Goal: Information Seeking & Learning: Learn about a topic

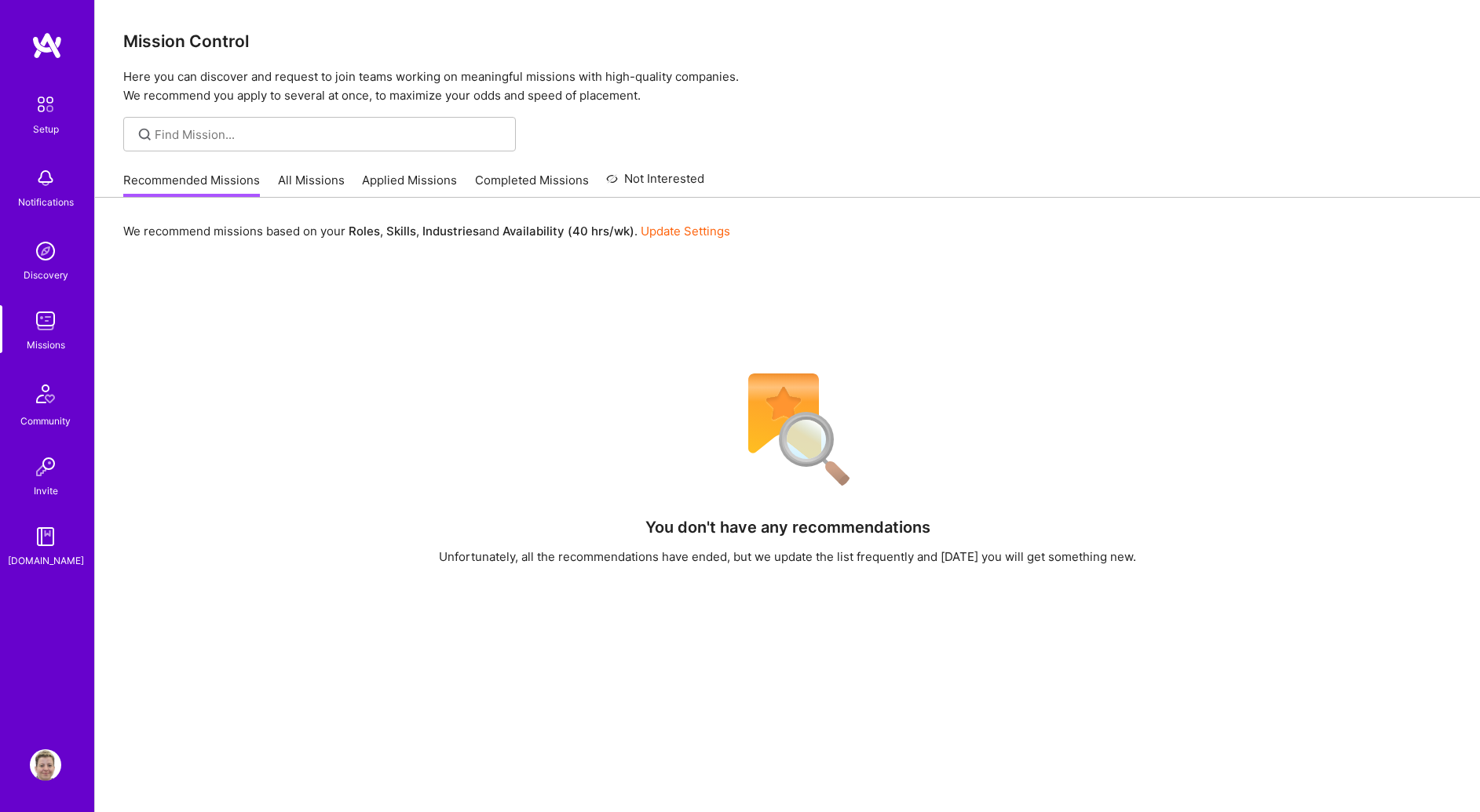
click at [294, 185] on link "All Missions" at bounding box center [311, 185] width 67 height 26
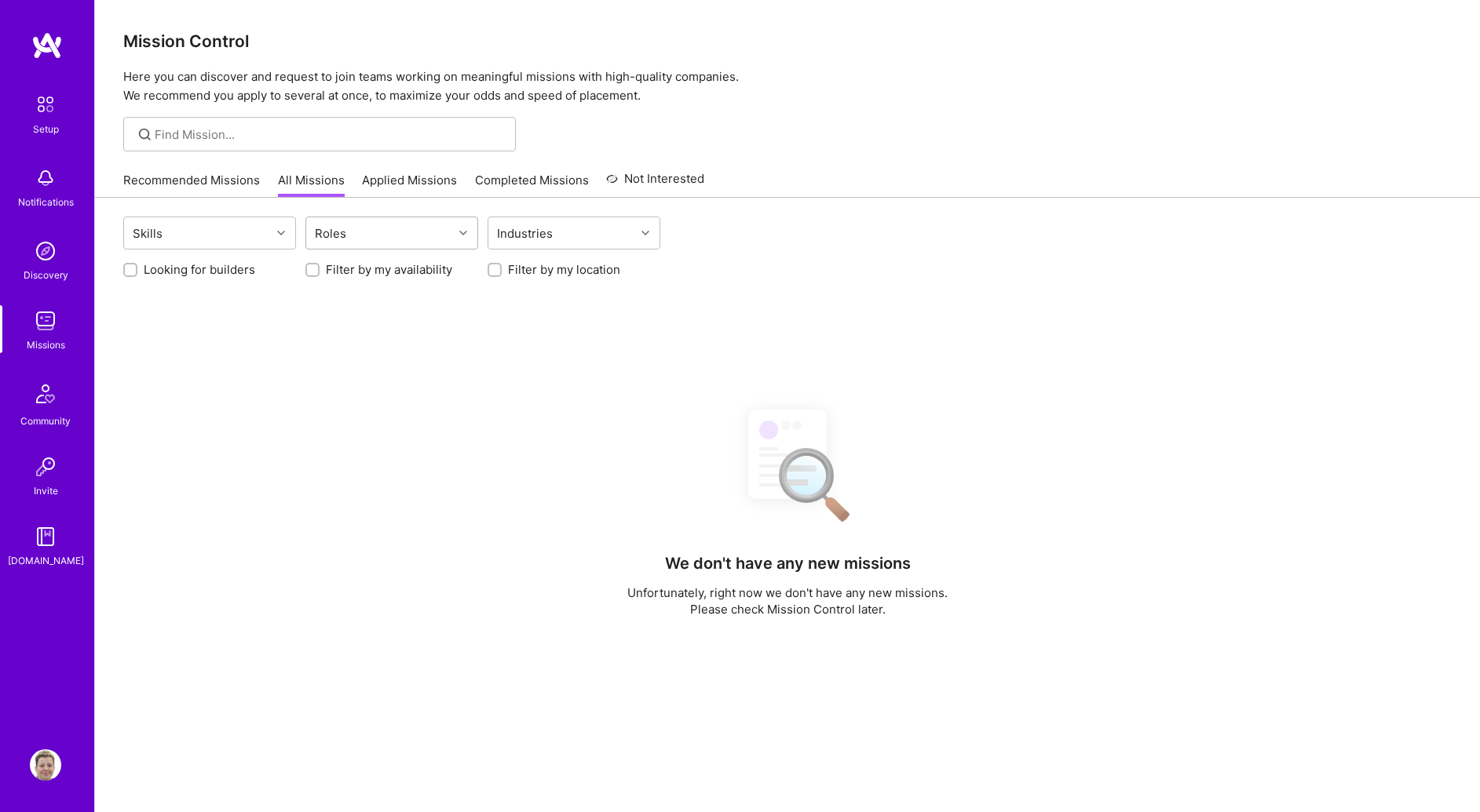
click at [379, 231] on div "Roles" at bounding box center [379, 232] width 147 height 31
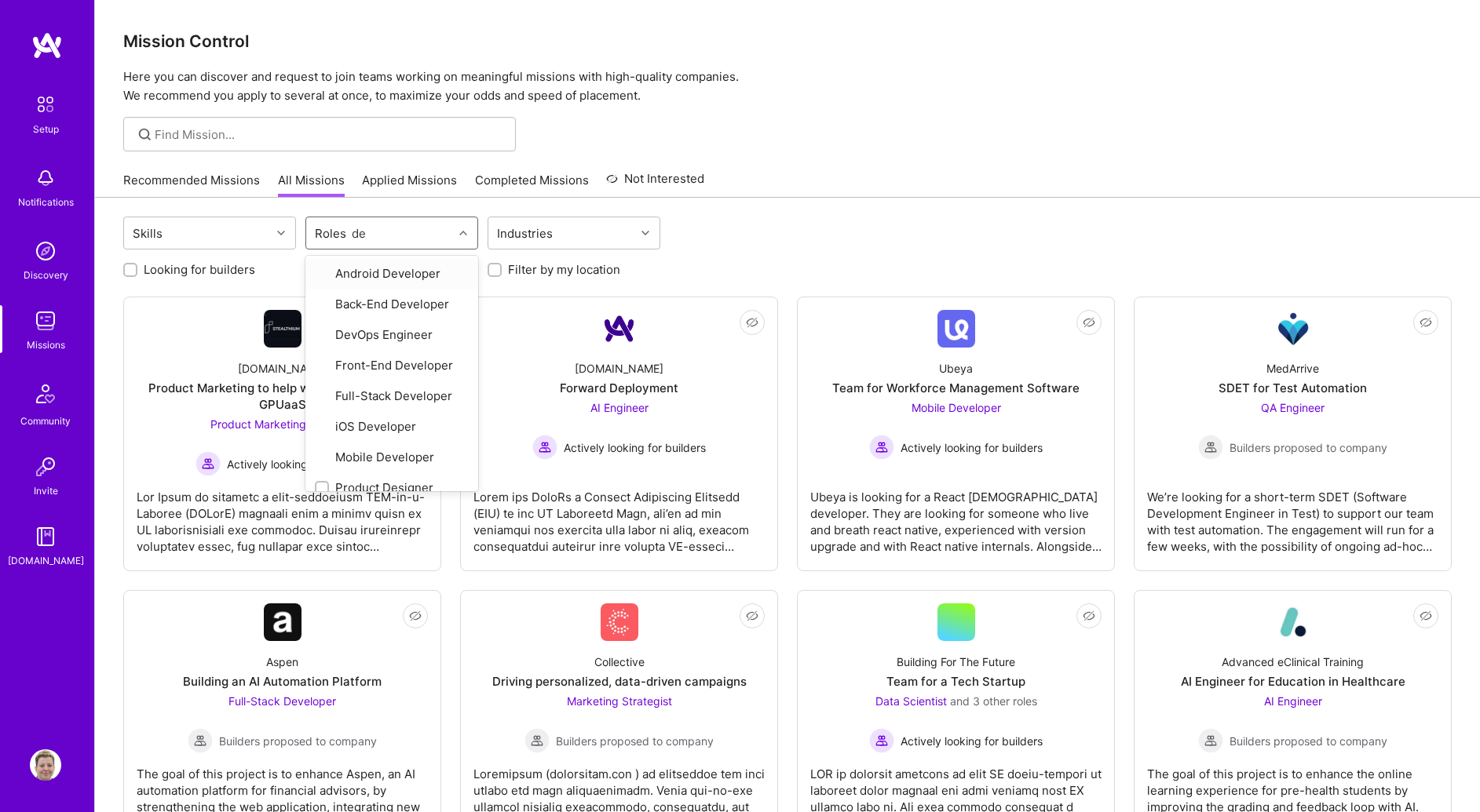
type input "des"
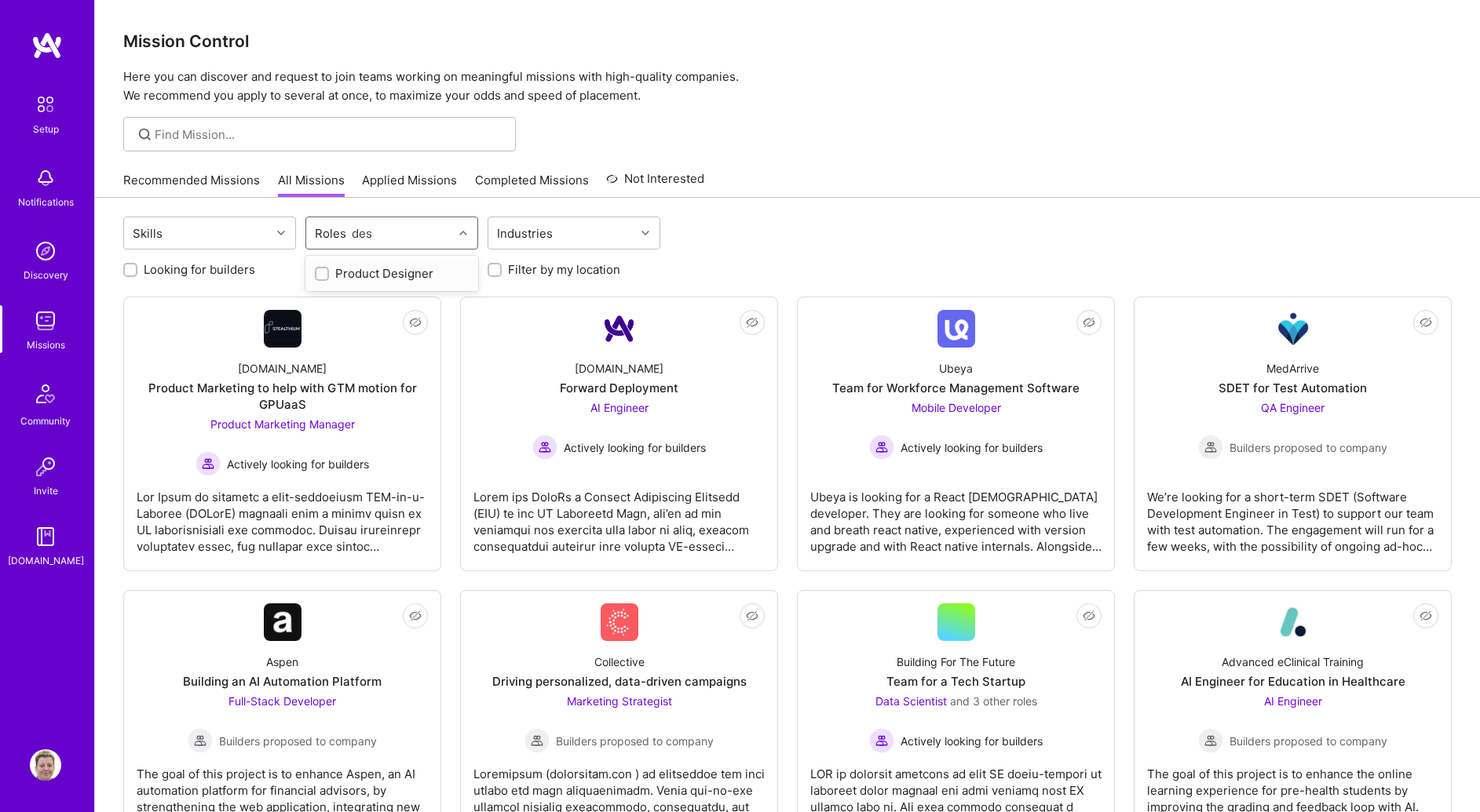
click at [378, 265] on div "Product Designer" at bounding box center [392, 273] width 154 height 16
checkbox input "true"
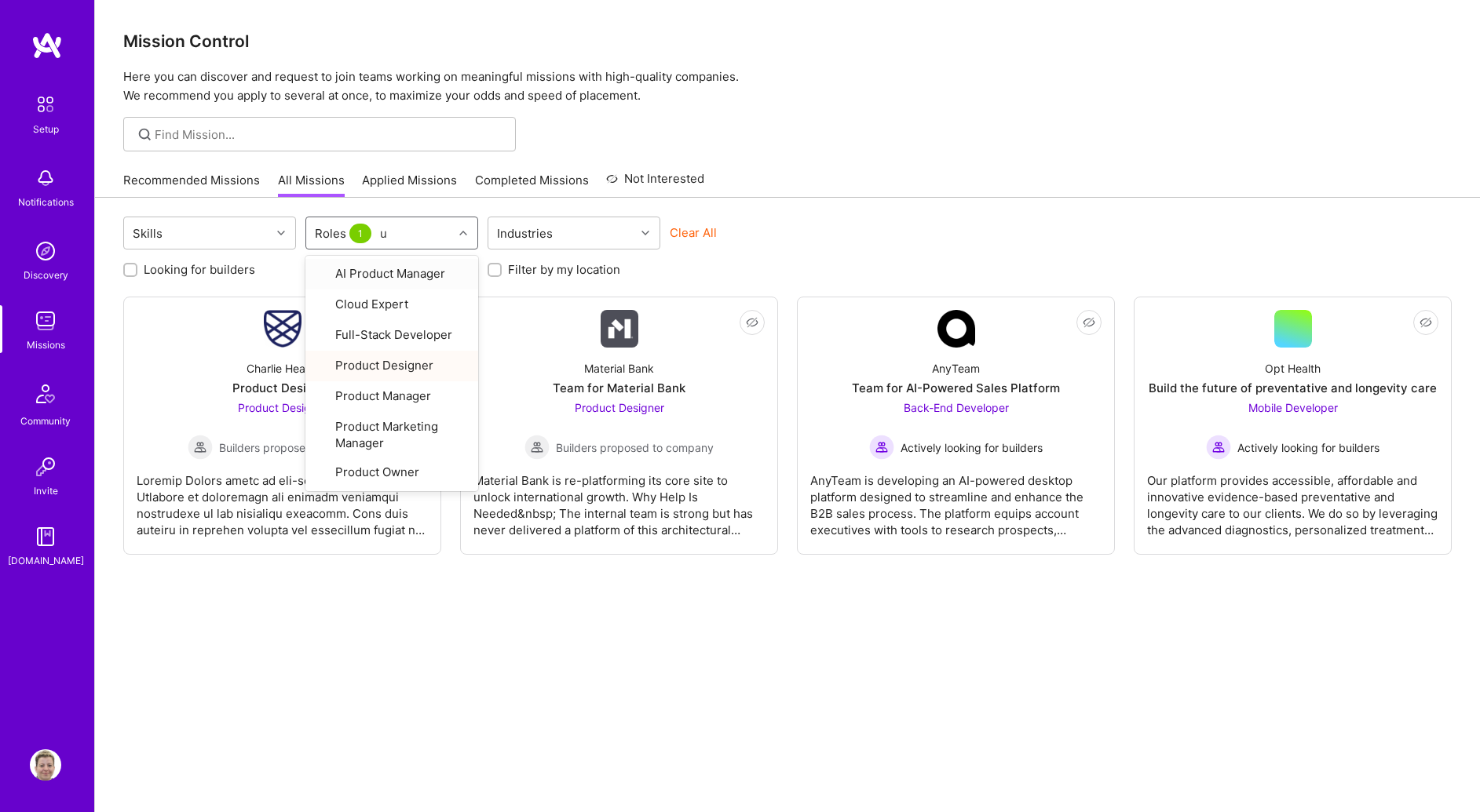
type input "ux"
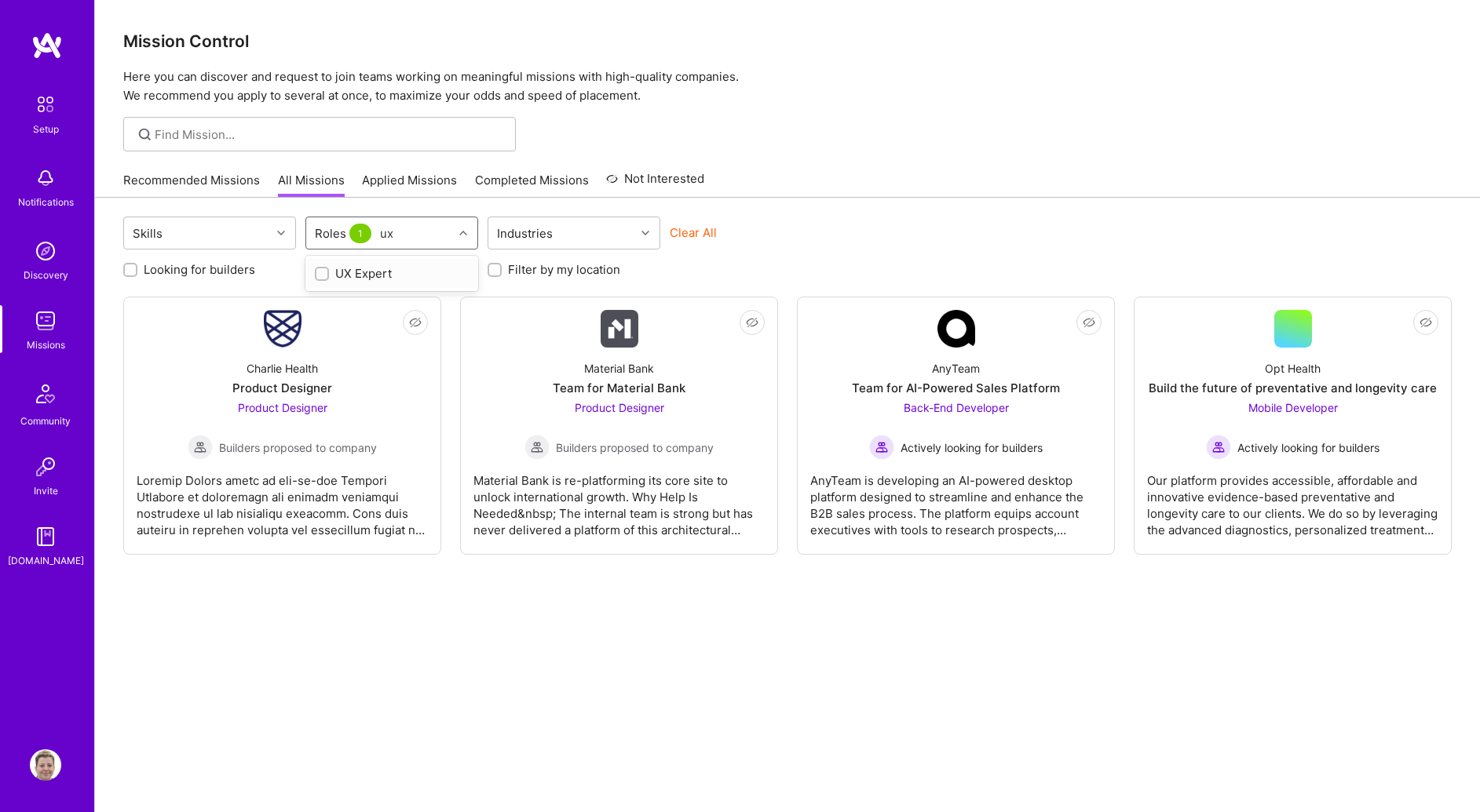
click at [379, 277] on div "UX Expert" at bounding box center [392, 273] width 154 height 16
checkbox input "true"
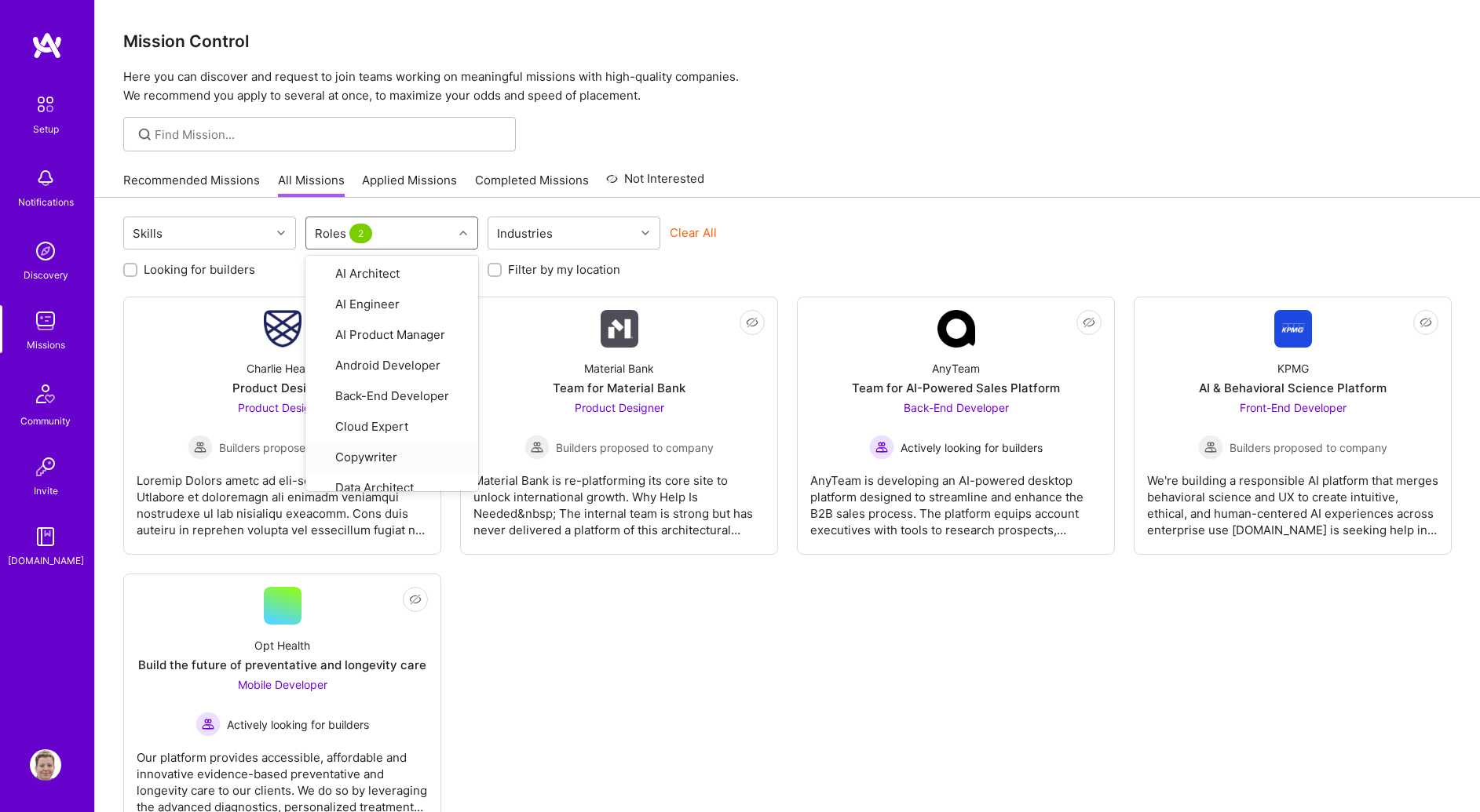
click at [651, 653] on div "Not Interested Charlie Health Product Designer Product Designer Builders propos…" at bounding box center [787, 564] width 1328 height 535
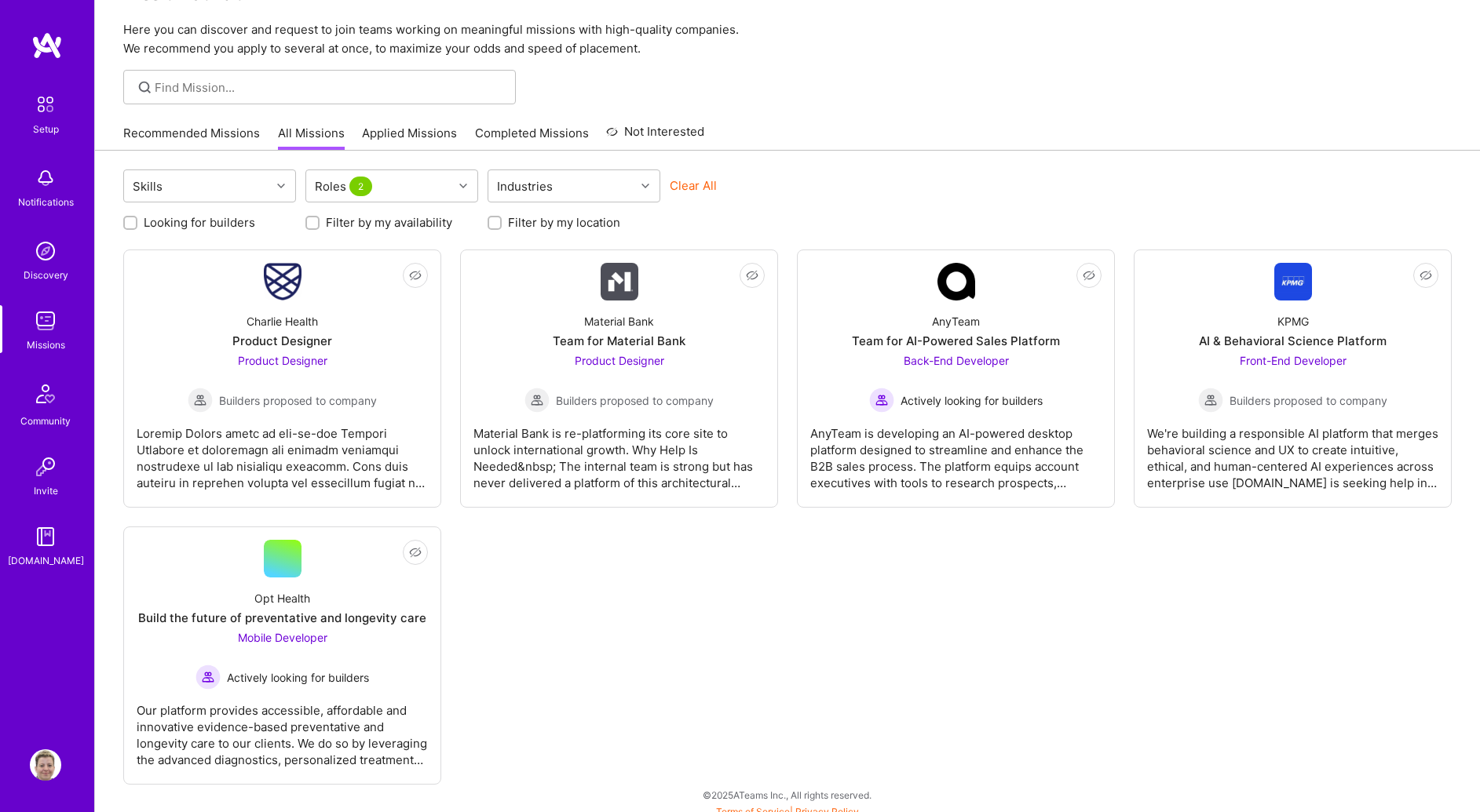
scroll to position [57, 0]
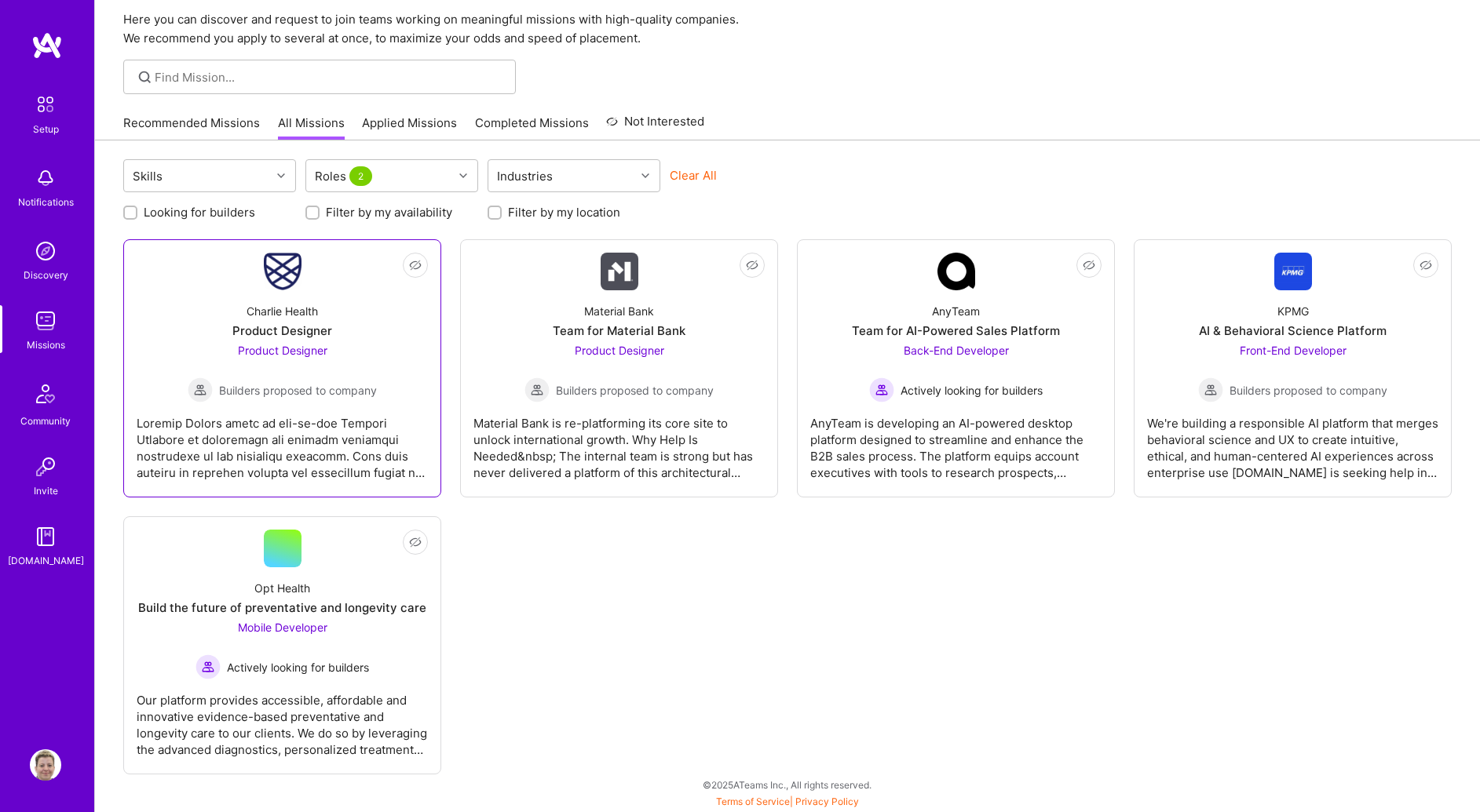
click at [276, 388] on span "Builders proposed to company" at bounding box center [298, 390] width 158 height 16
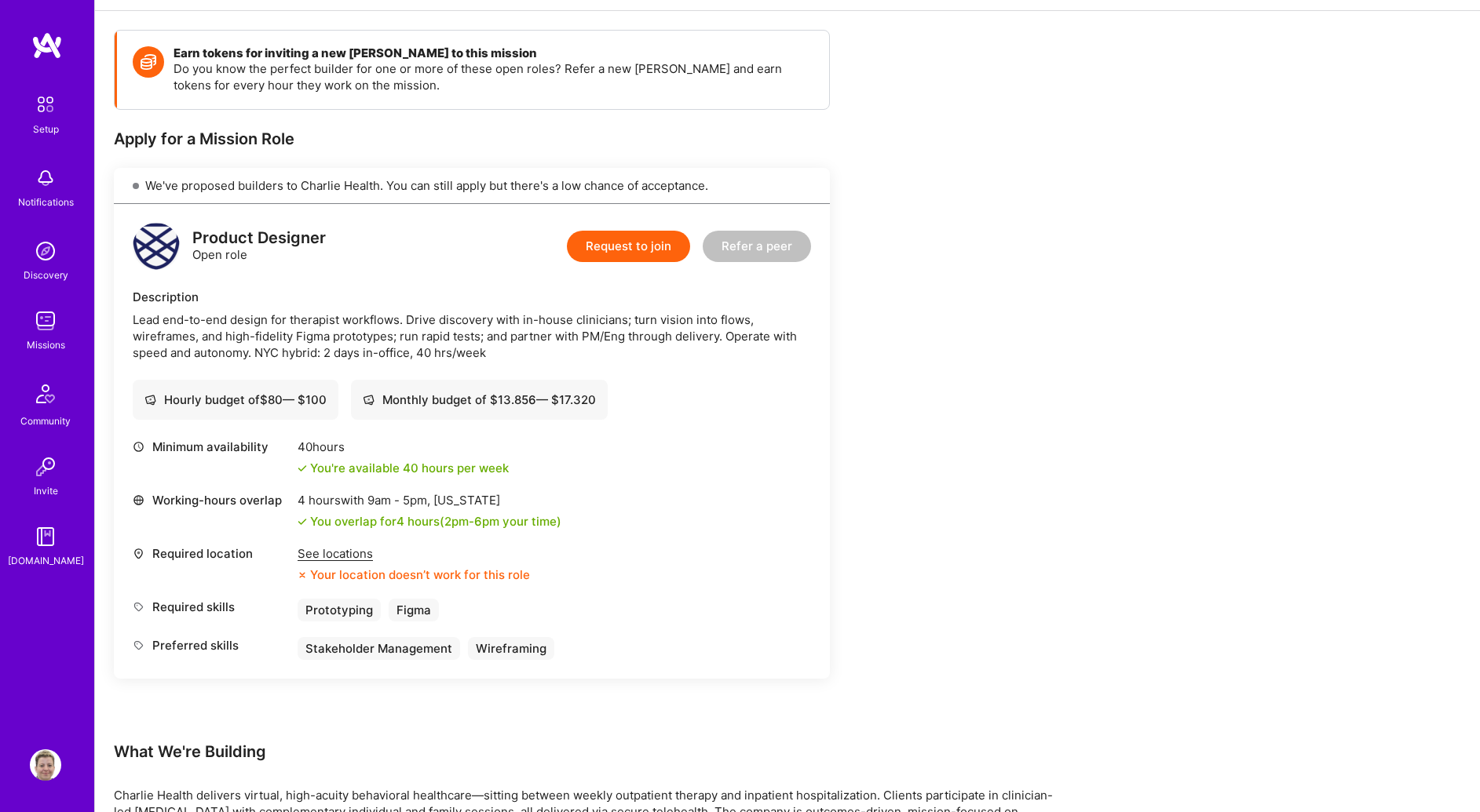
scroll to position [265, 0]
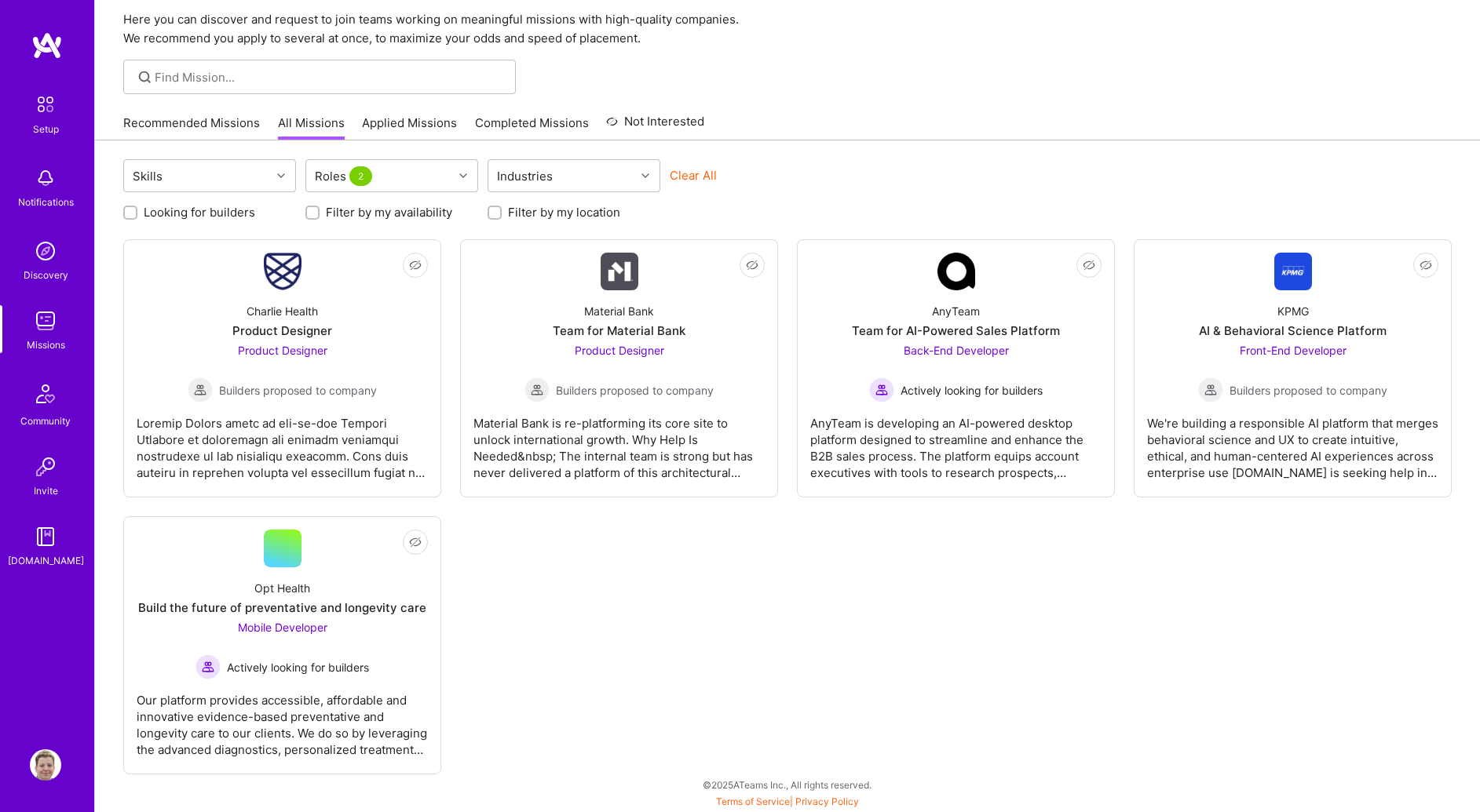
scroll to position [57, 0]
click at [988, 436] on div "AnyTeam is developing an AI-powered desktop platform designed to streamline and…" at bounding box center [955, 442] width 291 height 79
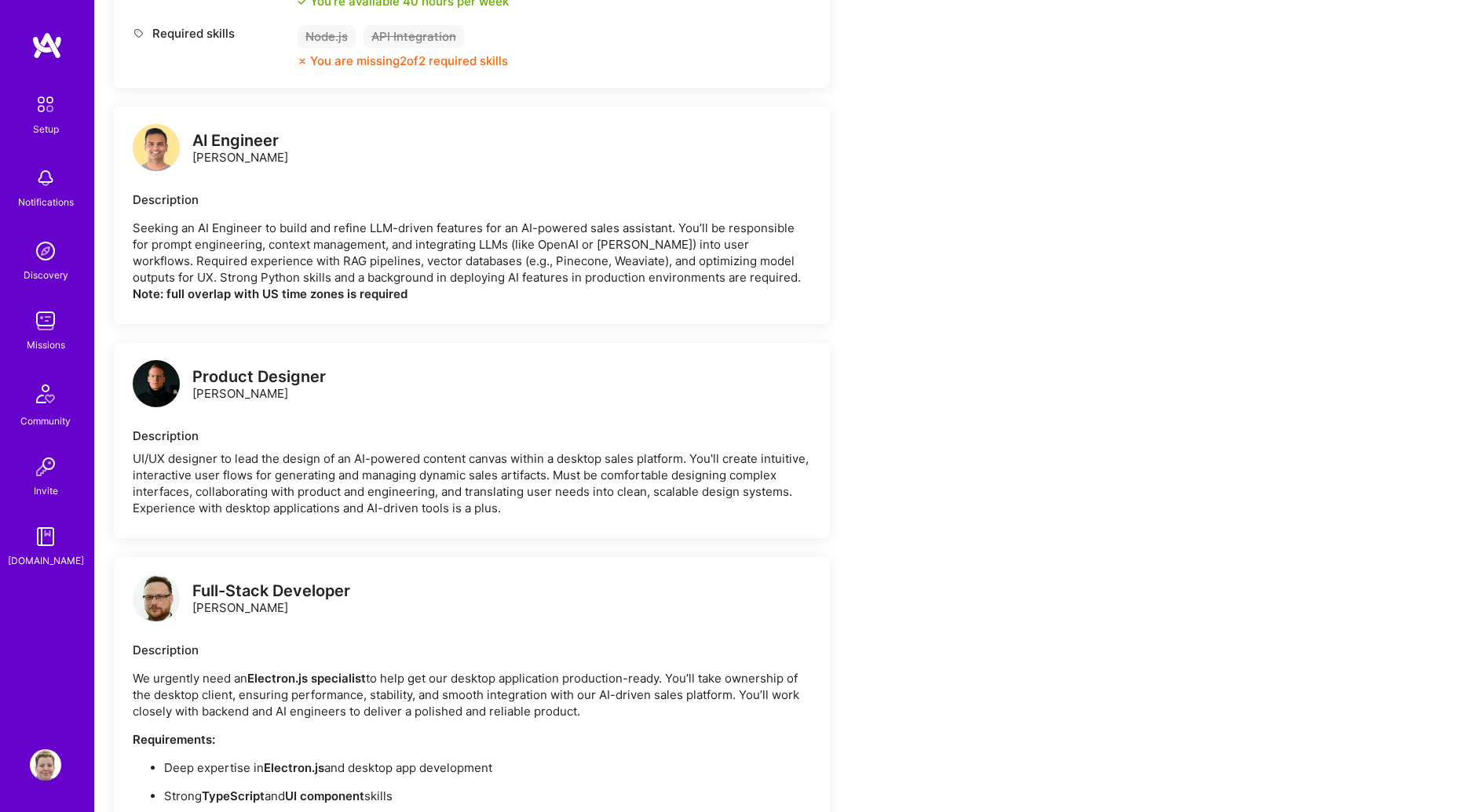
scroll to position [967, 0]
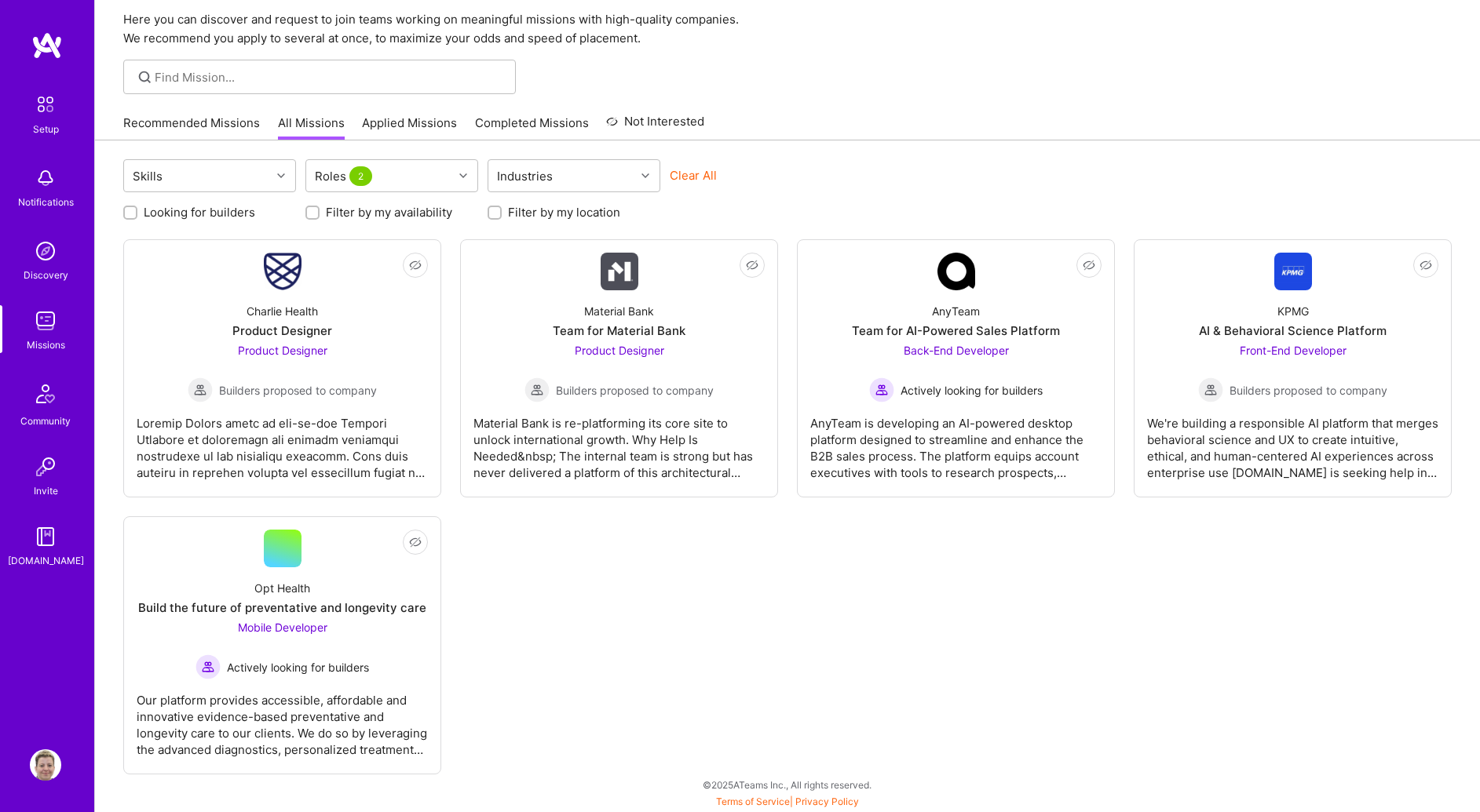
scroll to position [57, 0]
click at [1206, 458] on div "We're building a responsible AI platform that merges behavioral science and UX …" at bounding box center [1292, 442] width 291 height 79
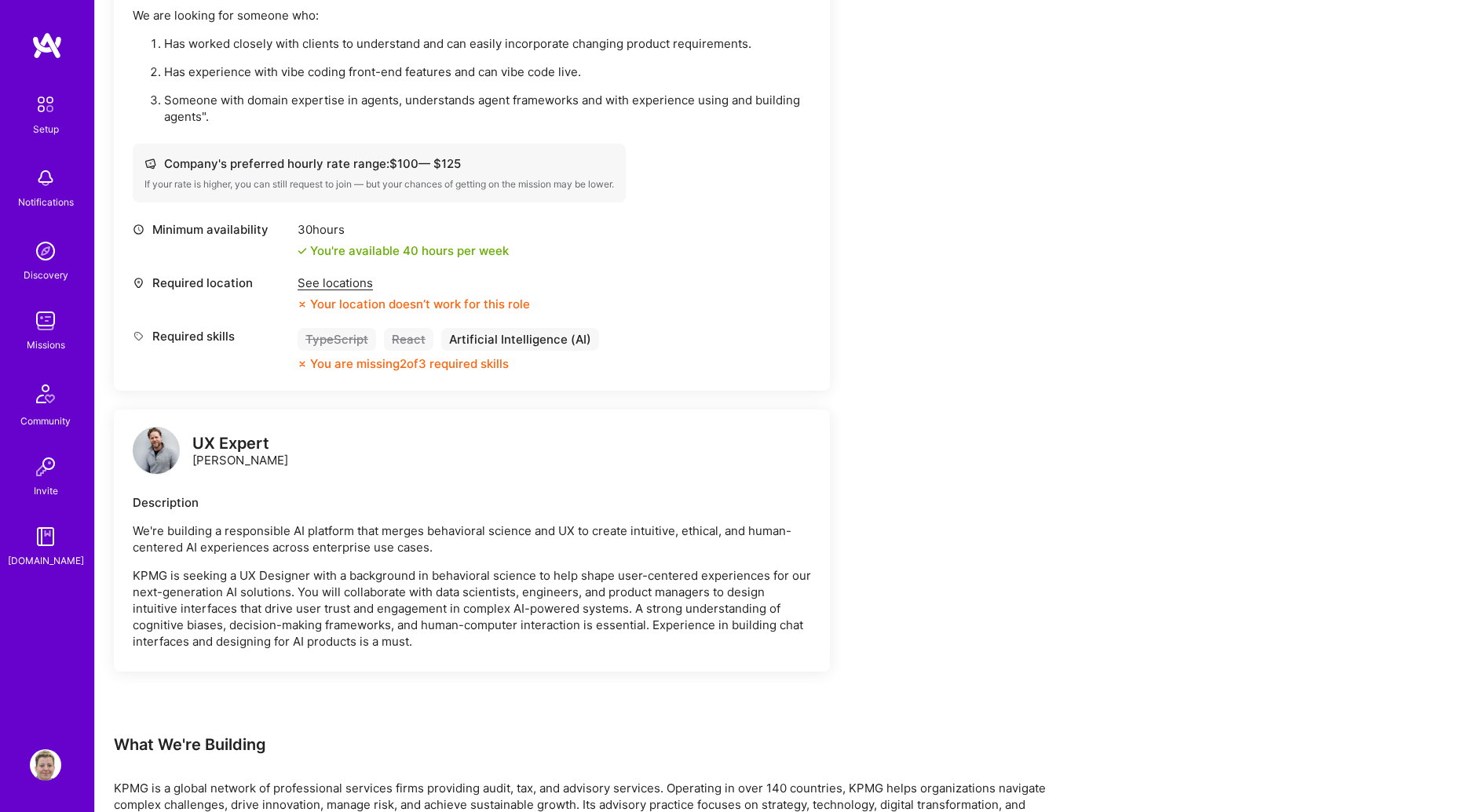
scroll to position [612, 0]
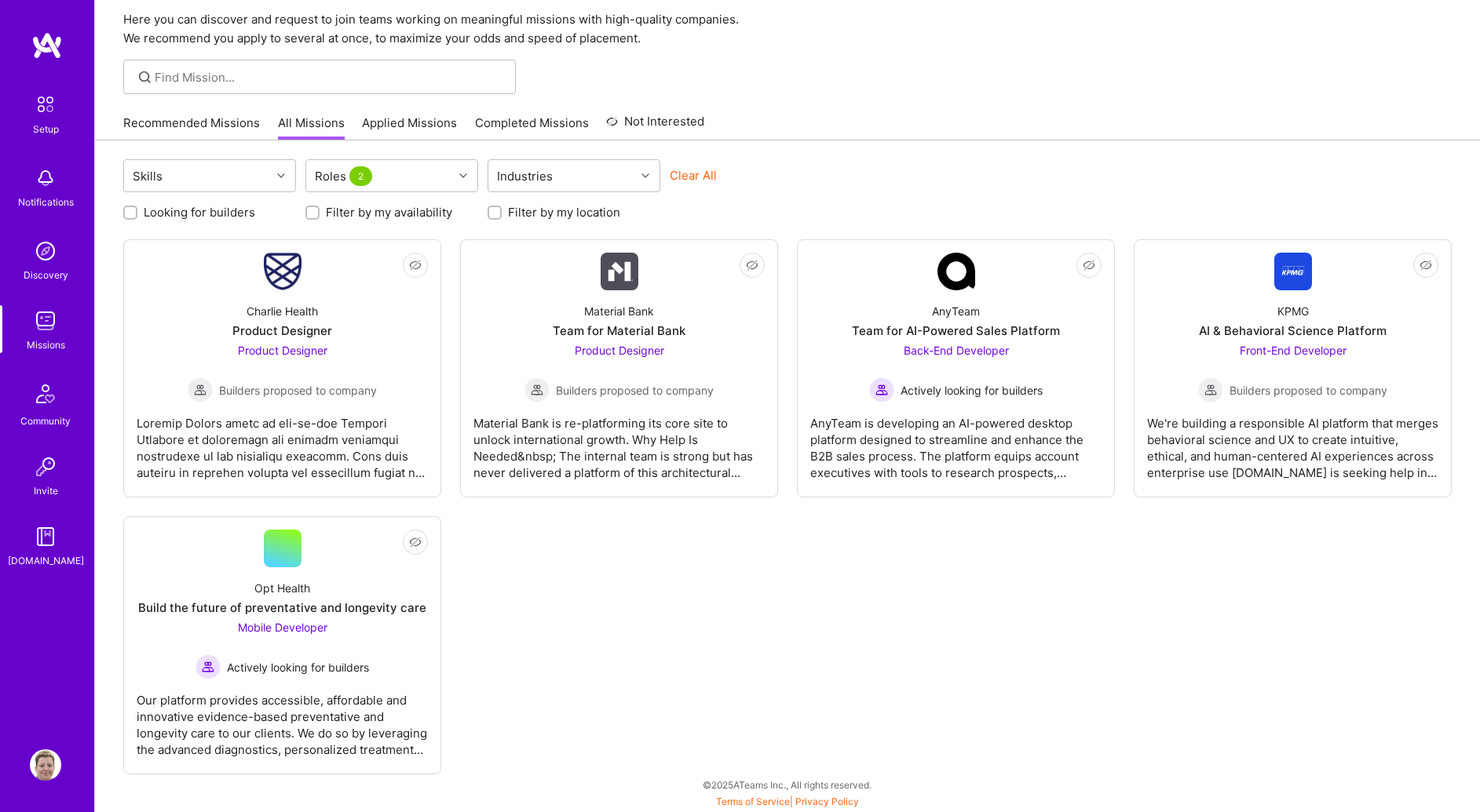
scroll to position [57, 0]
click at [374, 601] on div "Build the future of preventative and longevity care" at bounding box center [282, 608] width 288 height 16
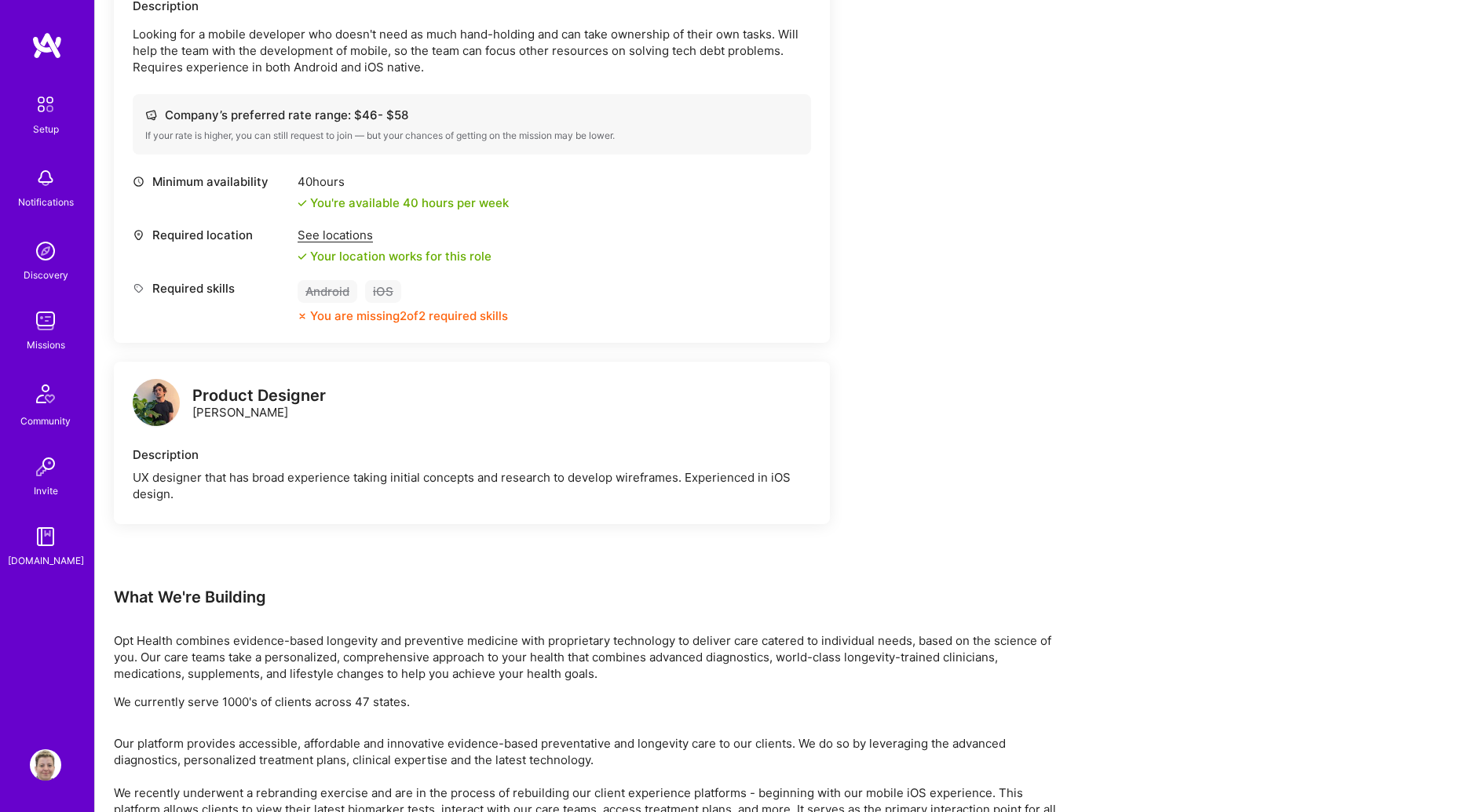
scroll to position [494, 0]
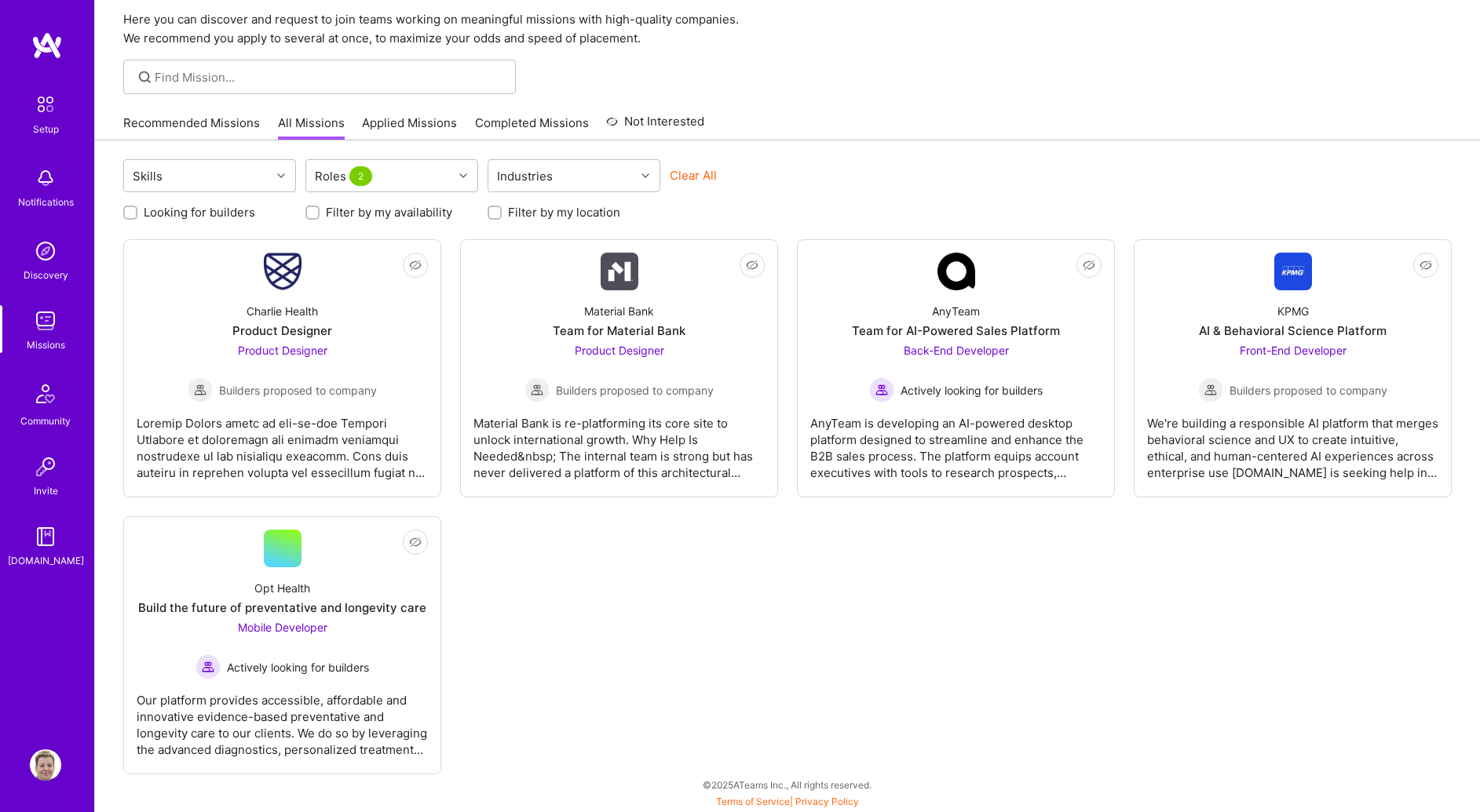
scroll to position [57, 0]
